Goal: Find specific fact

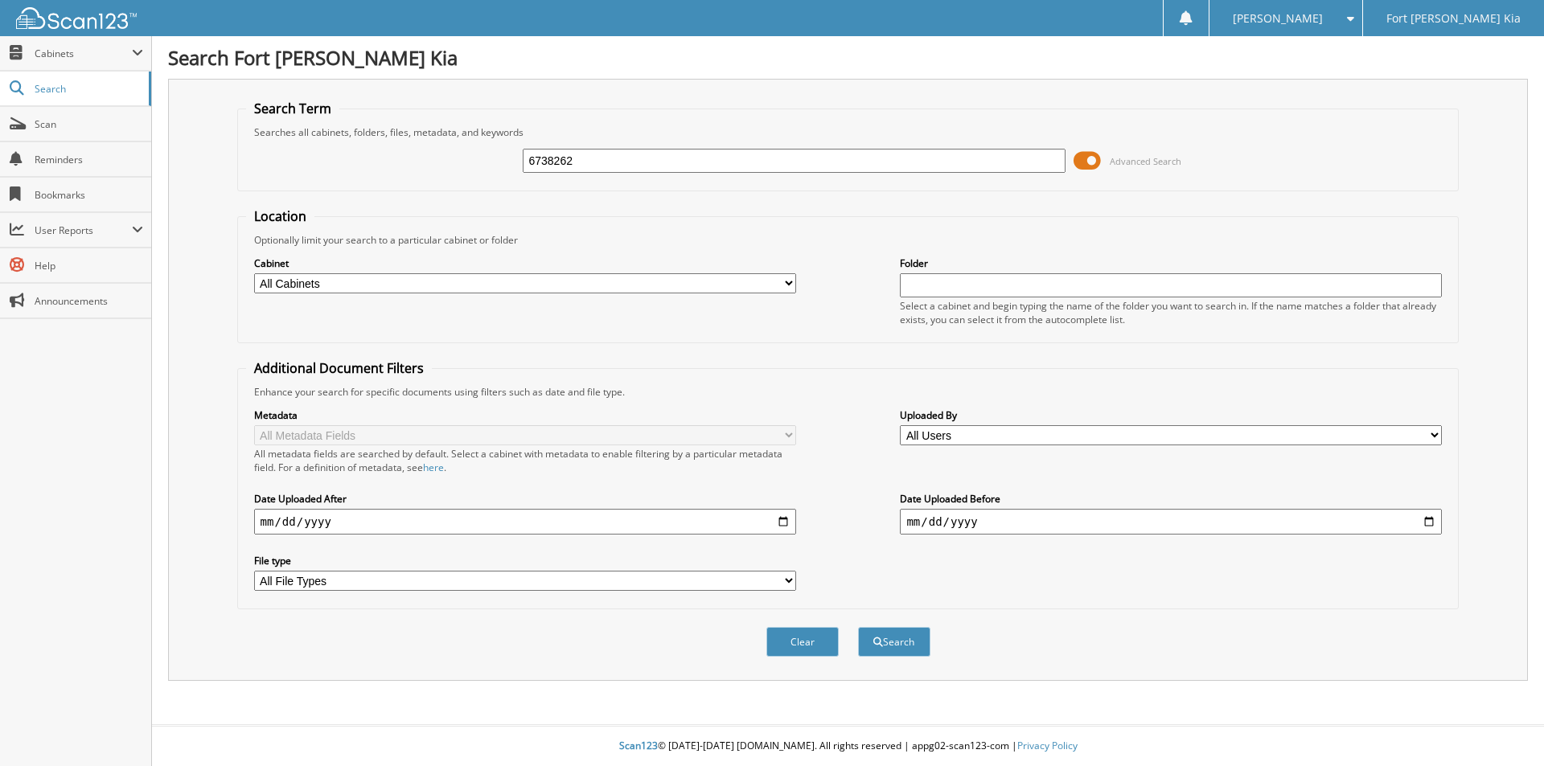
type input "6738262"
click at [858, 627] on button "Search" at bounding box center [894, 642] width 72 height 30
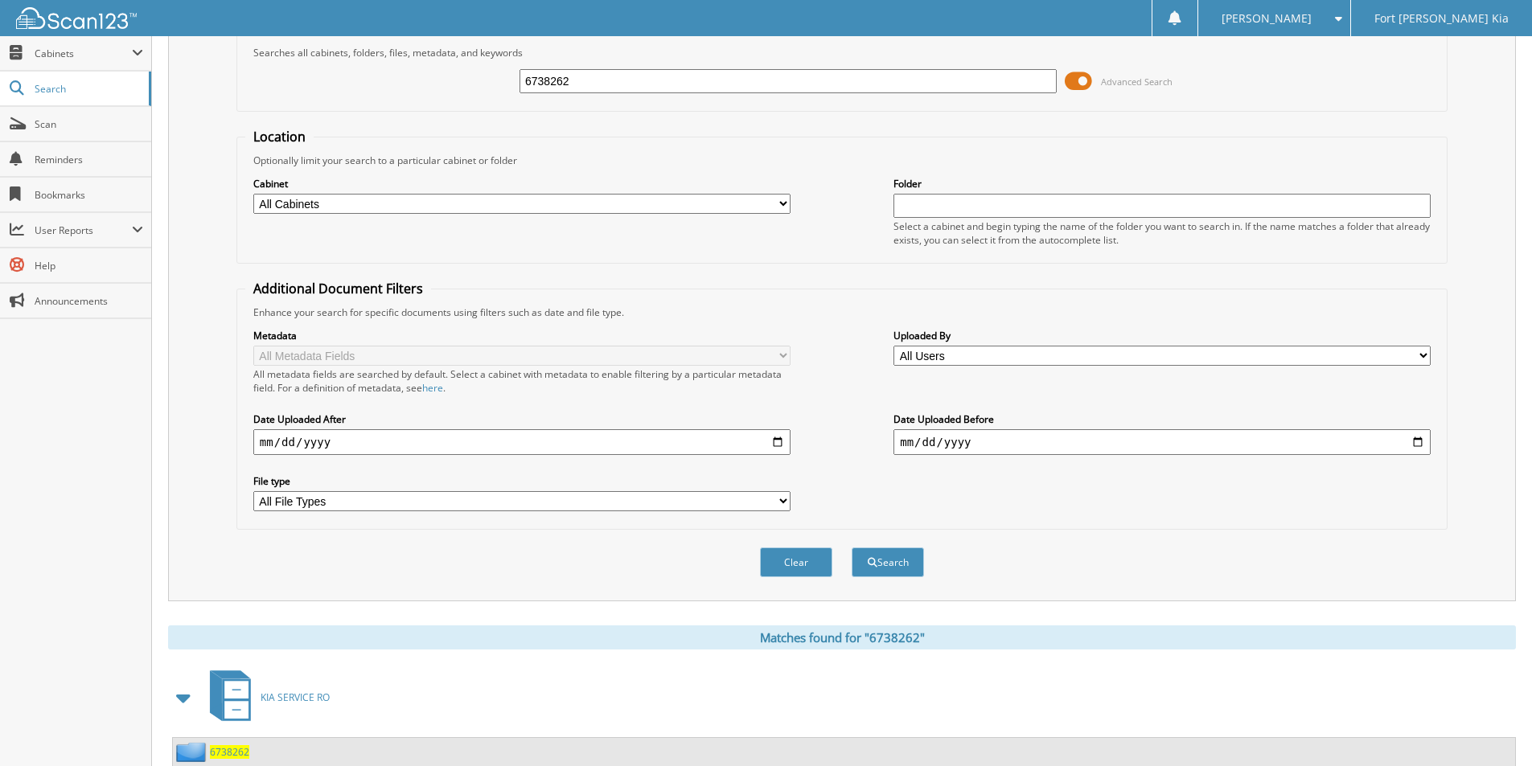
scroll to position [222, 0]
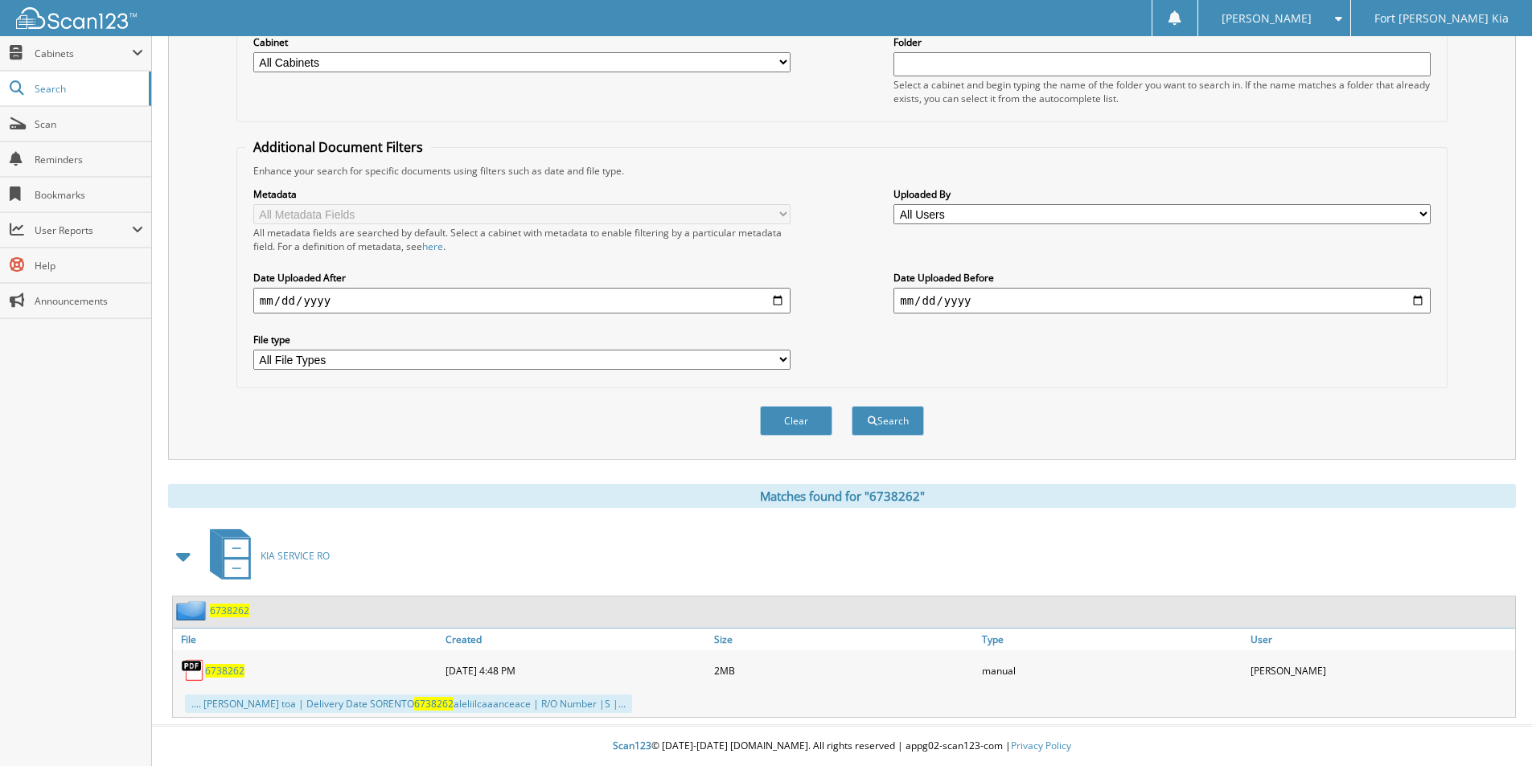
click at [224, 672] on span "6738262" at bounding box center [224, 671] width 39 height 14
